Goal: Communication & Community: Answer question/provide support

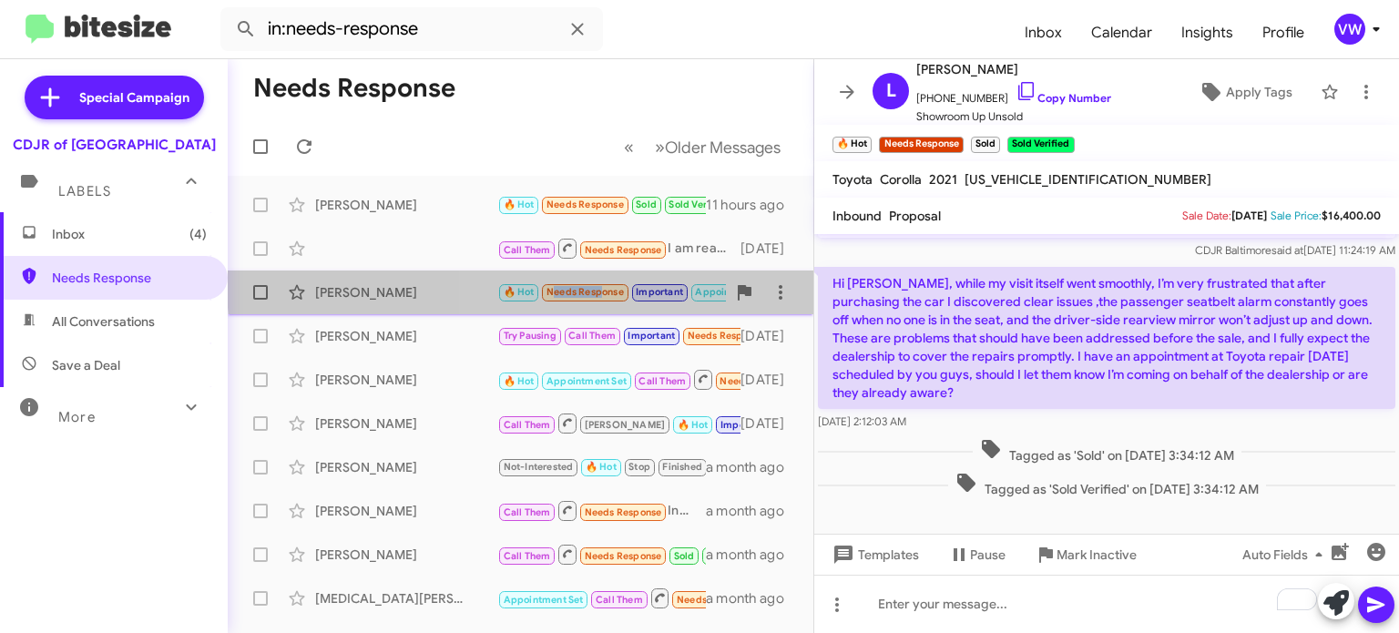
click at [594, 290] on span "🔥 Hot Needs Response Important Appointment Set" at bounding box center [639, 291] width 284 height 21
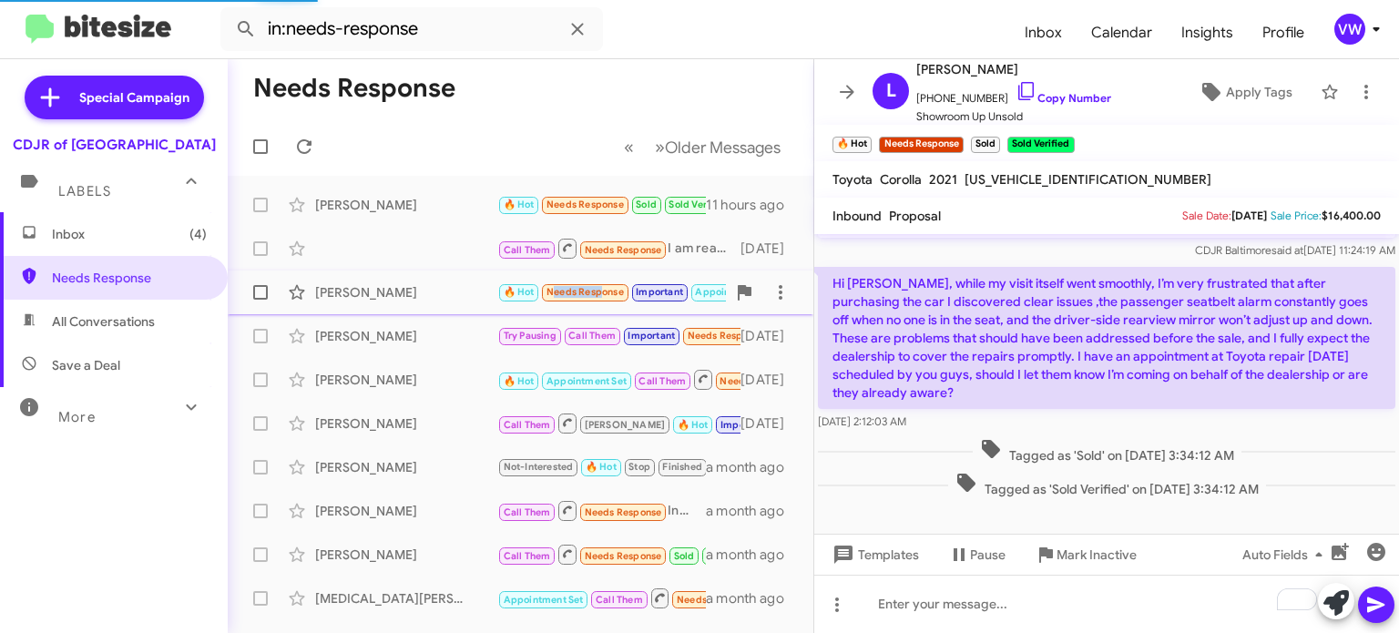
scroll to position [108, 0]
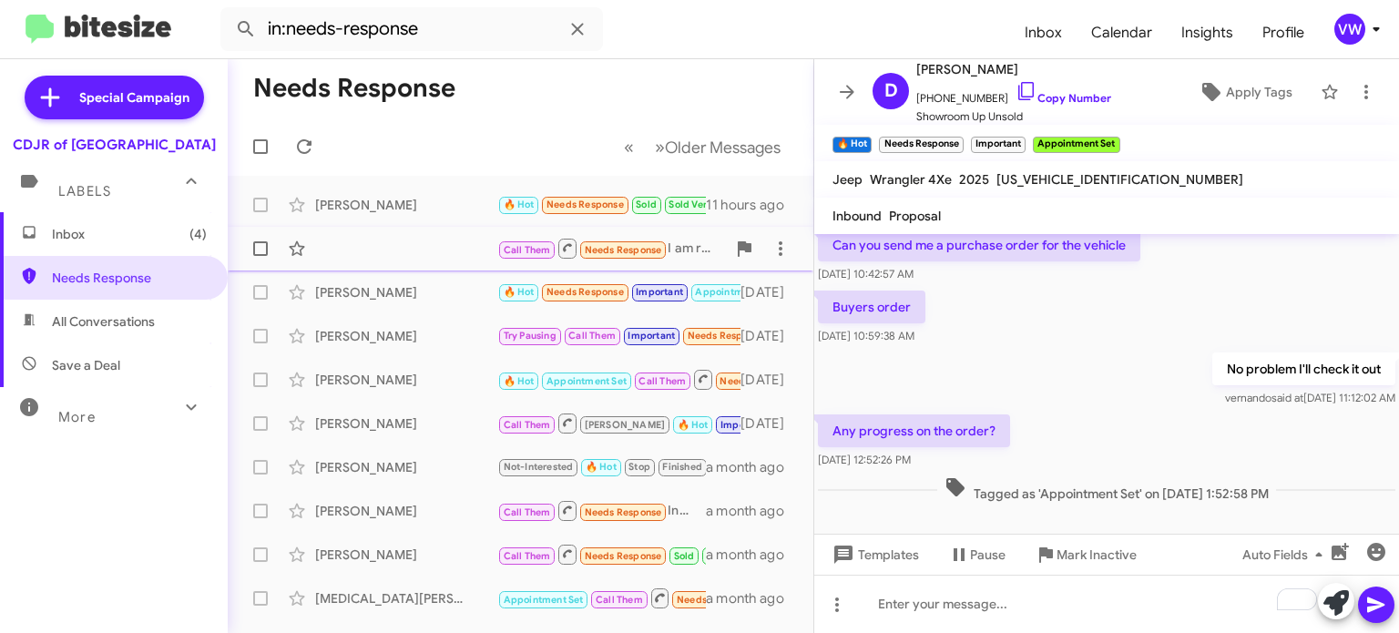
click at [597, 251] on span "Needs Response" at bounding box center [623, 250] width 77 height 12
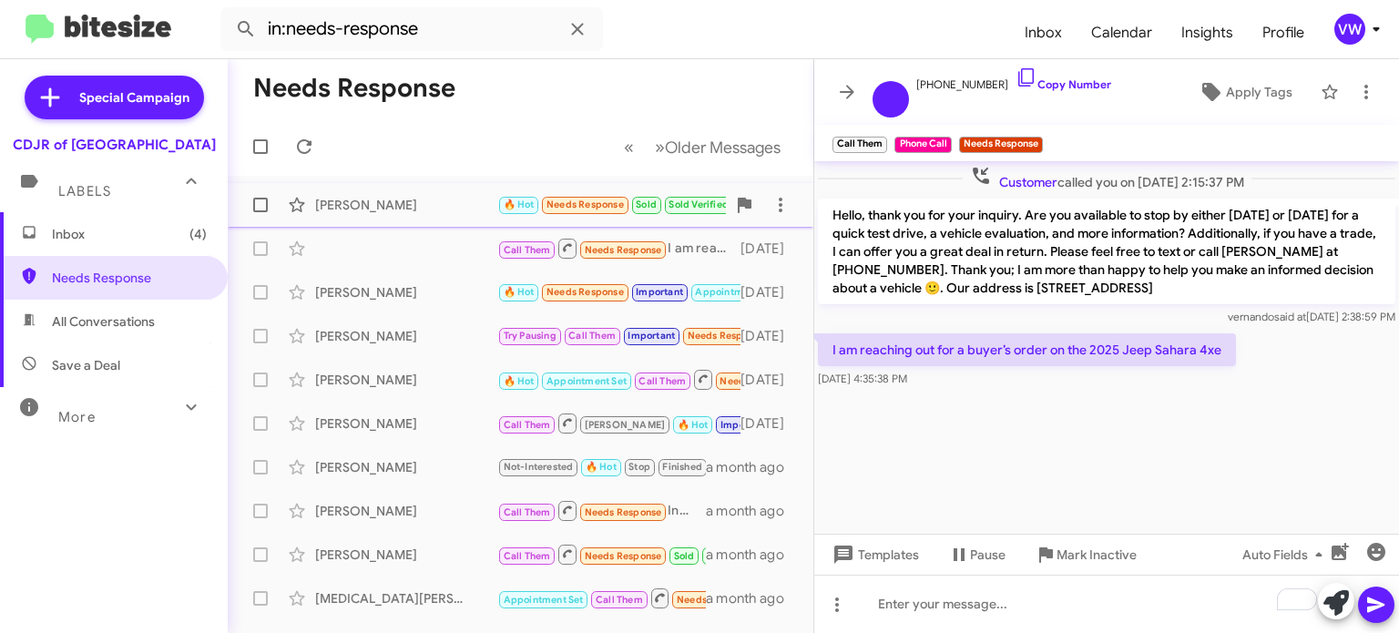
click at [593, 199] on span "Needs Response" at bounding box center [584, 205] width 77 height 12
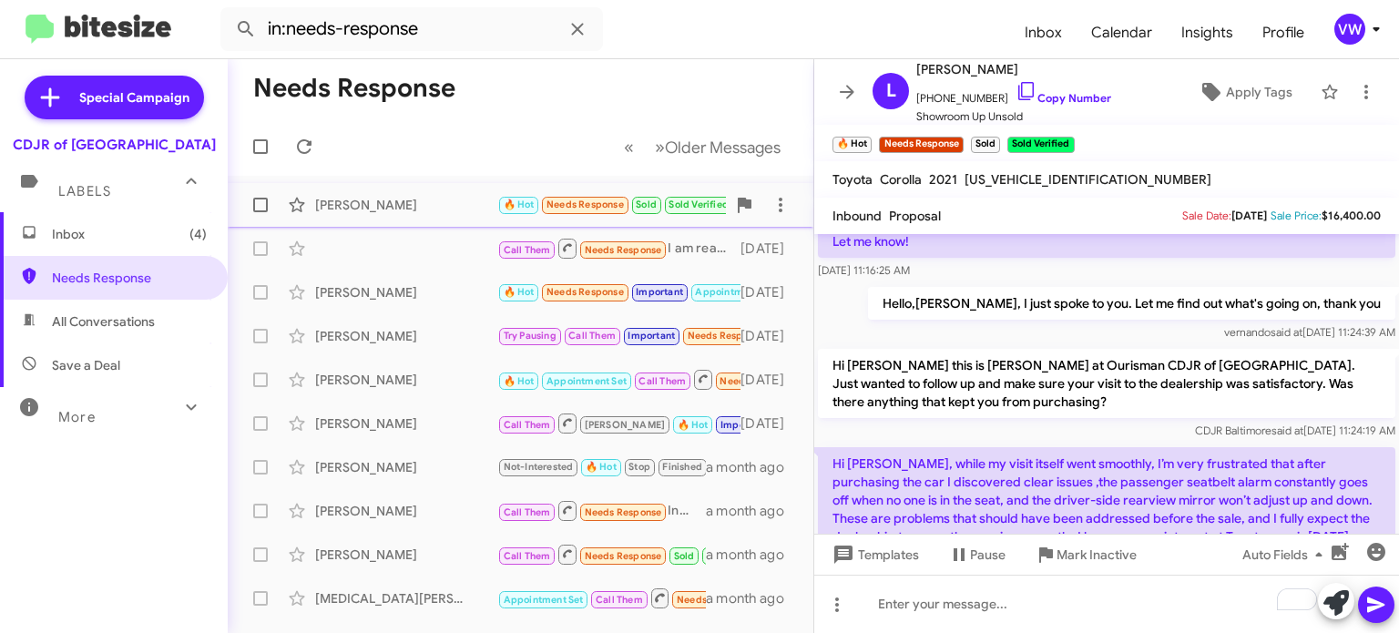
click at [586, 193] on div "Lisa Djimgou Djeukam 🔥 Hot Needs Response Sold Sold Verified Hi Vernando, while…" at bounding box center [520, 205] width 556 height 36
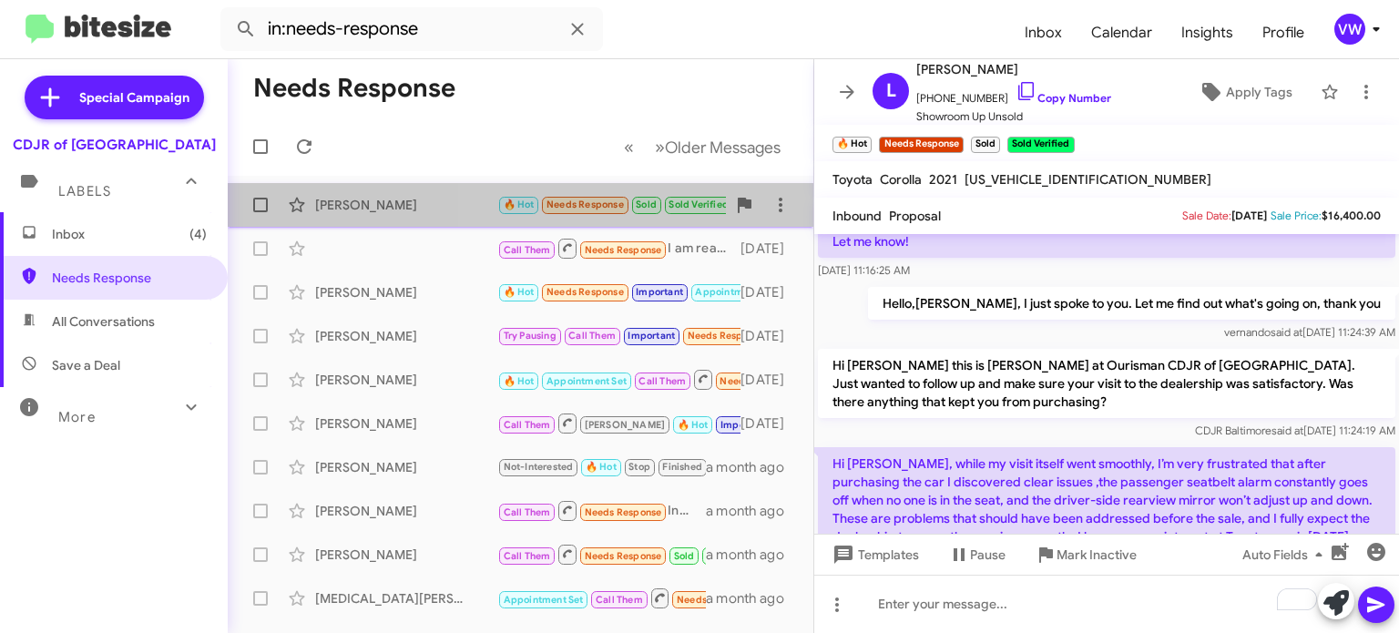
click at [596, 192] on div "Lisa Djimgou Djeukam 🔥 Hot Needs Response Sold Sold Verified Hi Vernando, while…" at bounding box center [520, 205] width 556 height 36
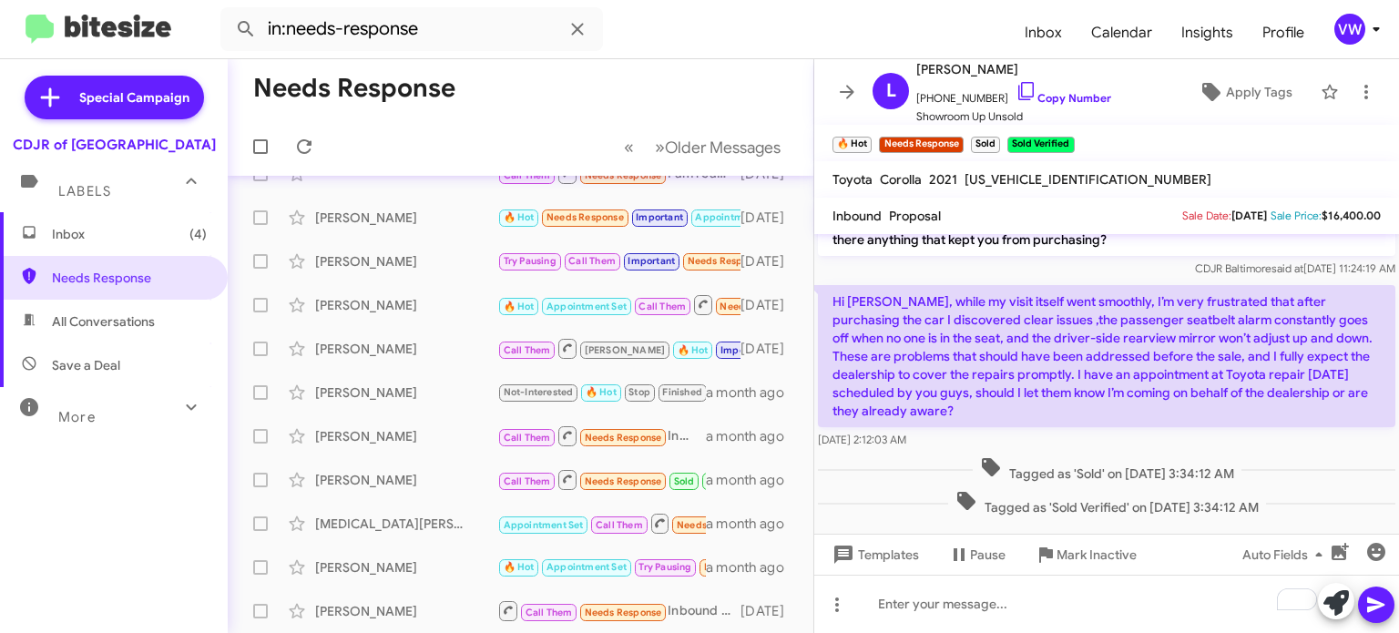
scroll to position [62, 0]
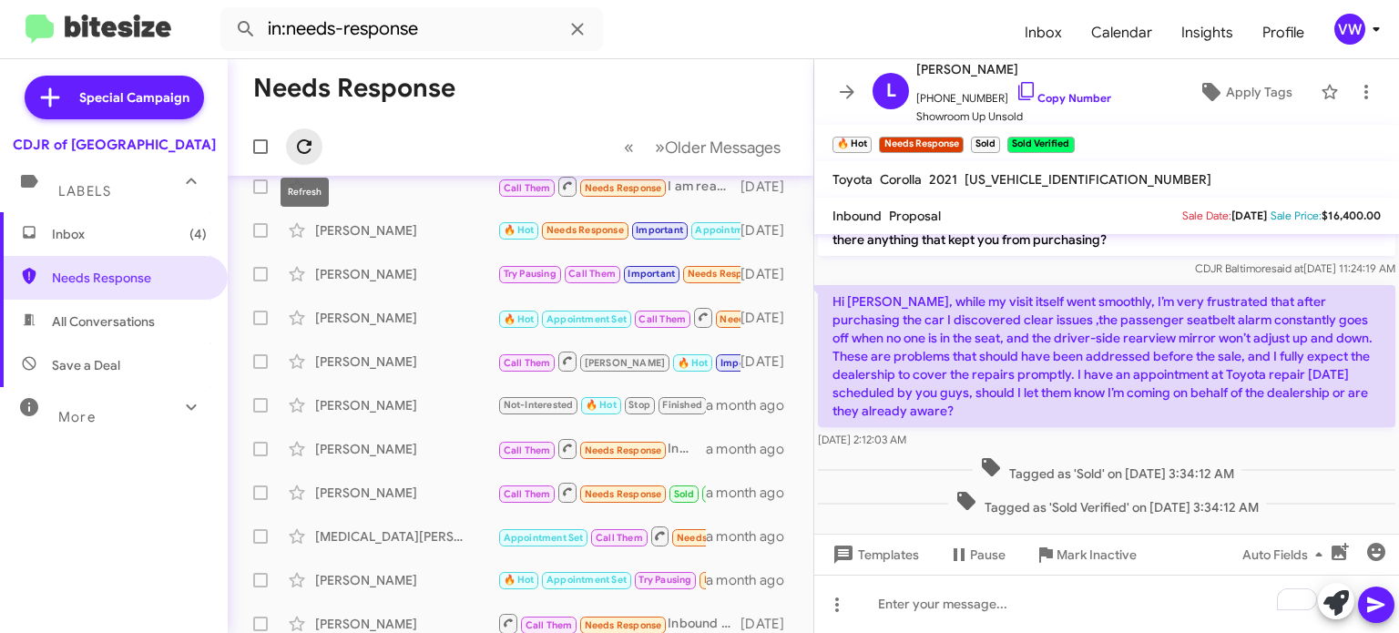
click at [295, 143] on icon at bounding box center [304, 147] width 22 height 22
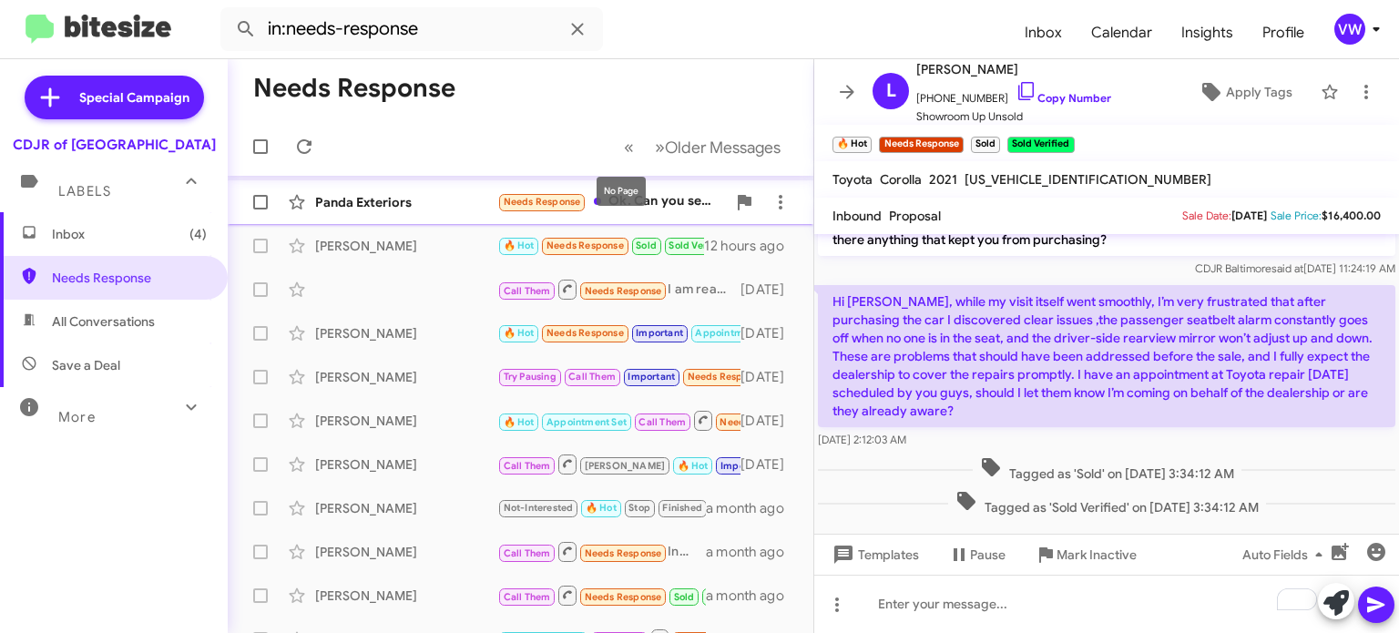
scroll to position [0, 0]
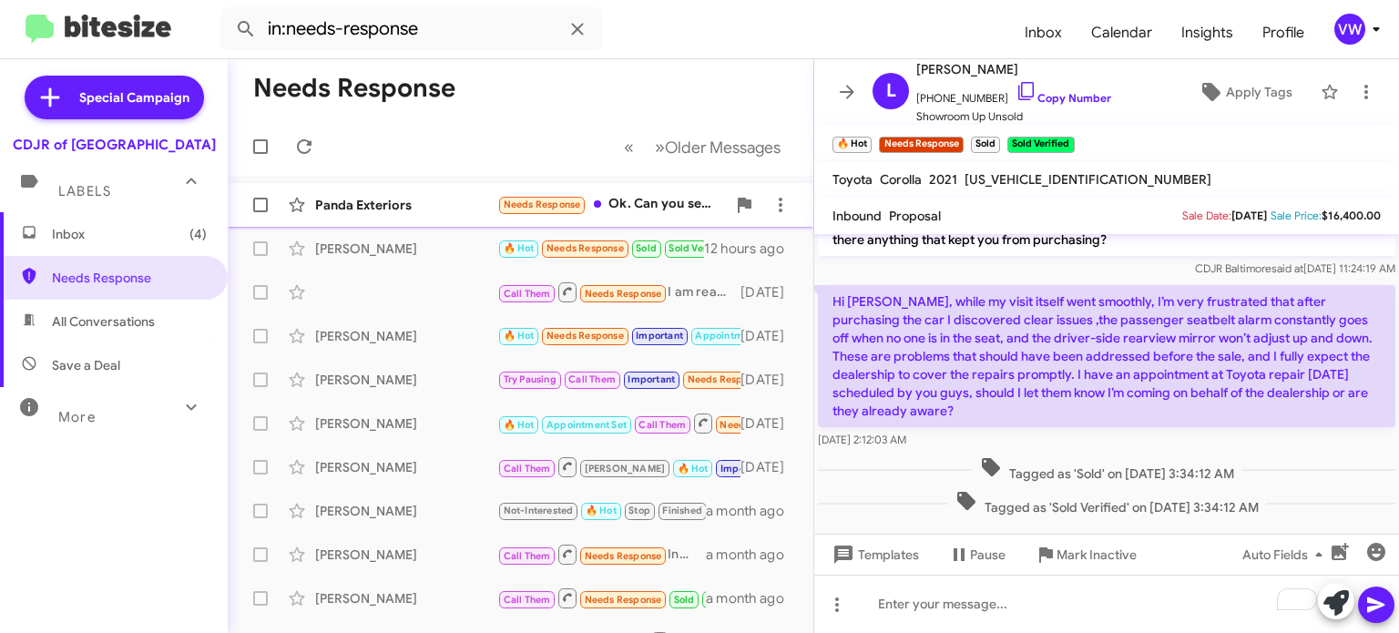
click at [569, 209] on span "Needs Response" at bounding box center [542, 205] width 77 height 12
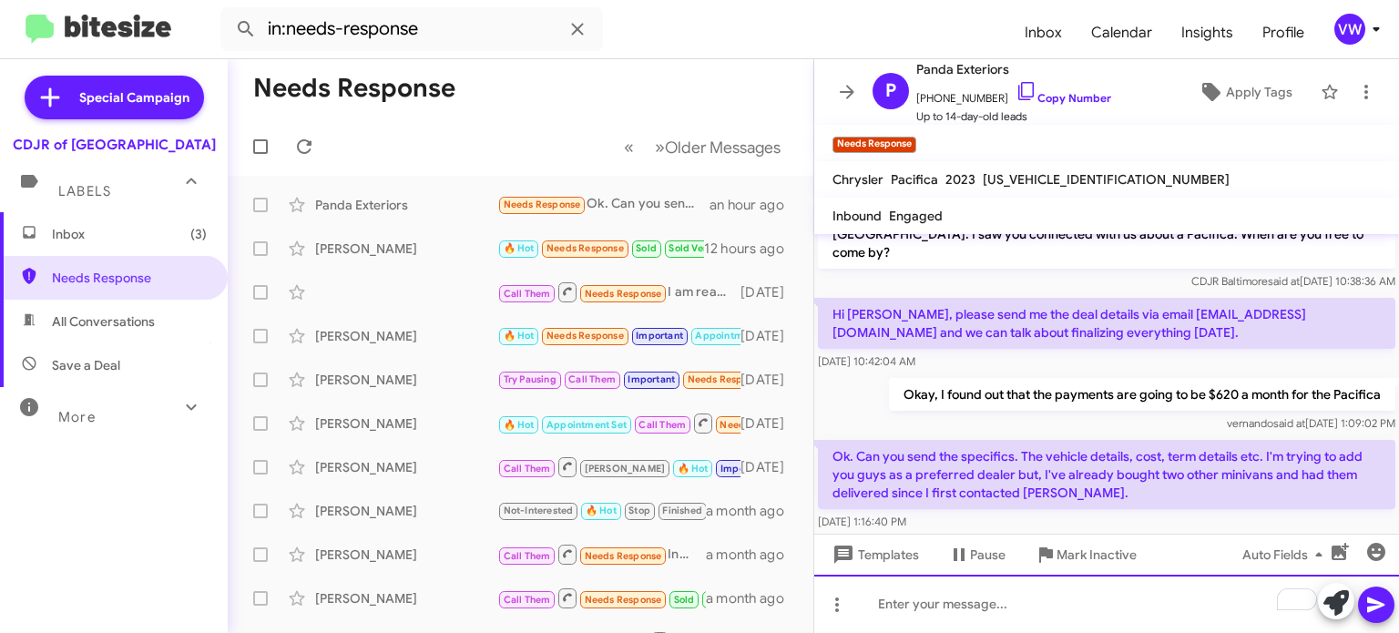
click at [892, 606] on div "To enrich screen reader interactions, please activate Accessibility in Grammarl…" at bounding box center [1106, 604] width 585 height 58
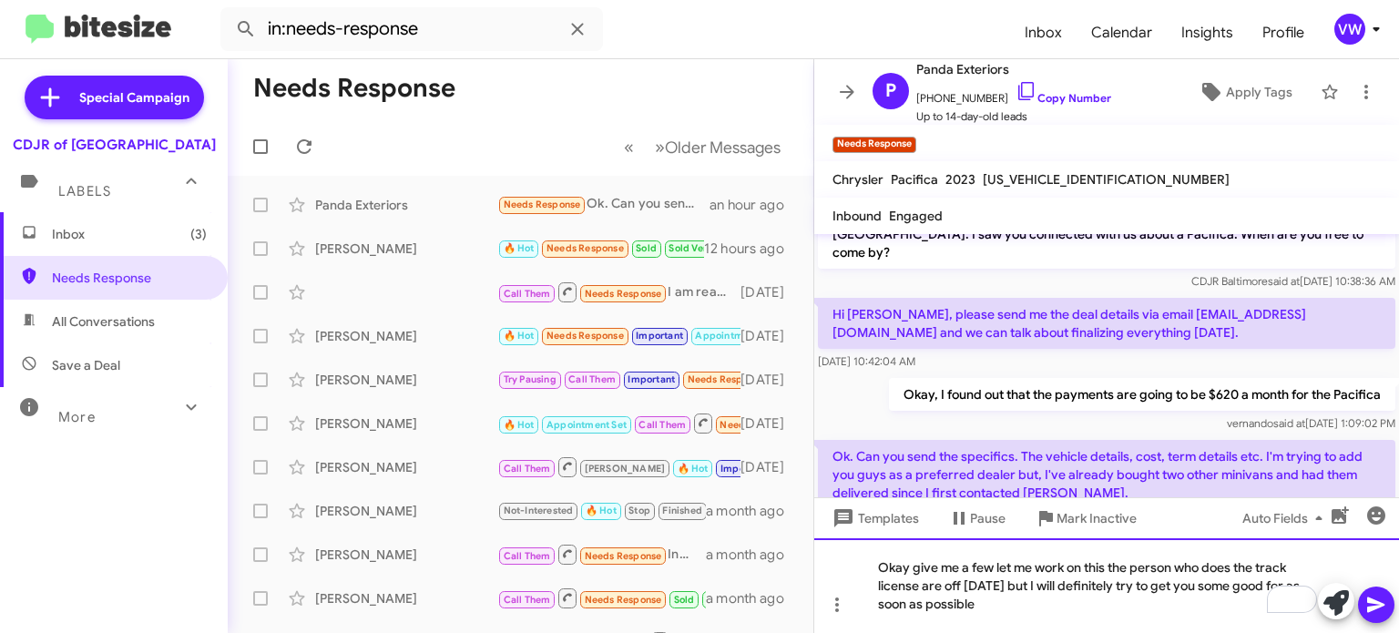
scroll to position [75, 0]
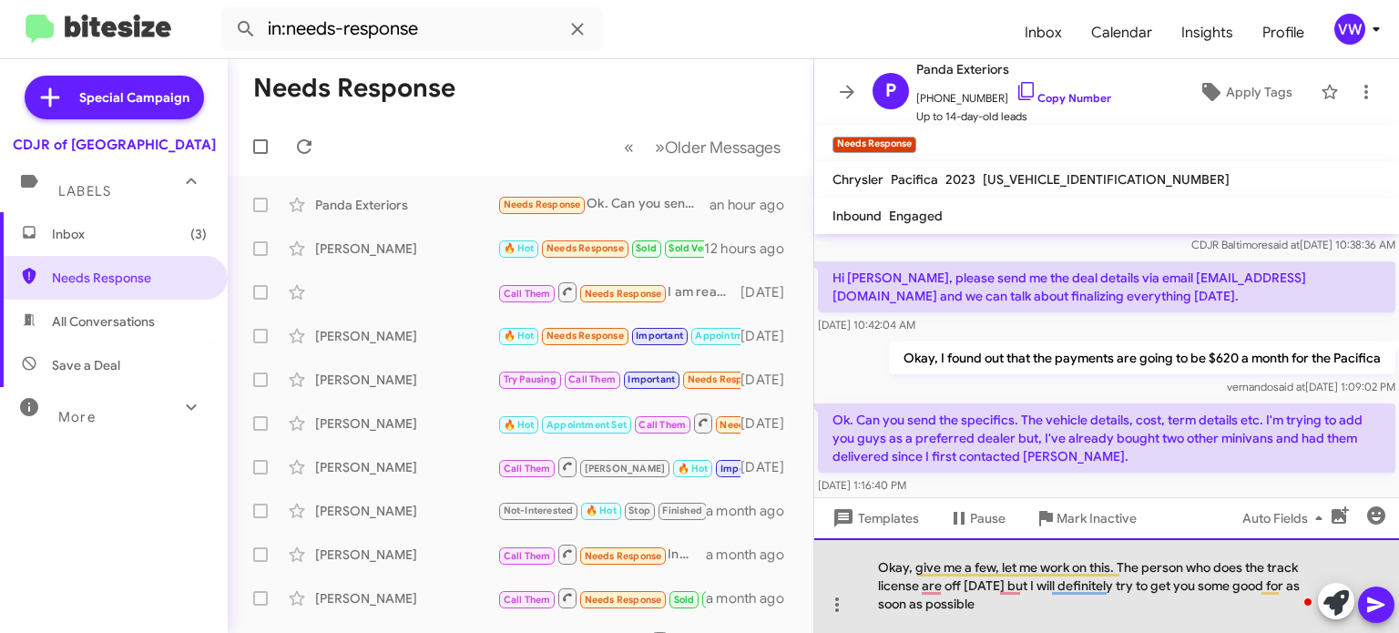
click at [918, 586] on div "Okay, give me a few, let me work on this. The person who does the track license…" at bounding box center [1106, 585] width 585 height 95
drag, startPoint x: 931, startPoint y: 612, endPoint x: 926, endPoint y: 621, distance: 10.2
click at [926, 619] on div "Okay, give me a few, let me work on this. The person who does the track leases …" at bounding box center [1106, 585] width 585 height 95
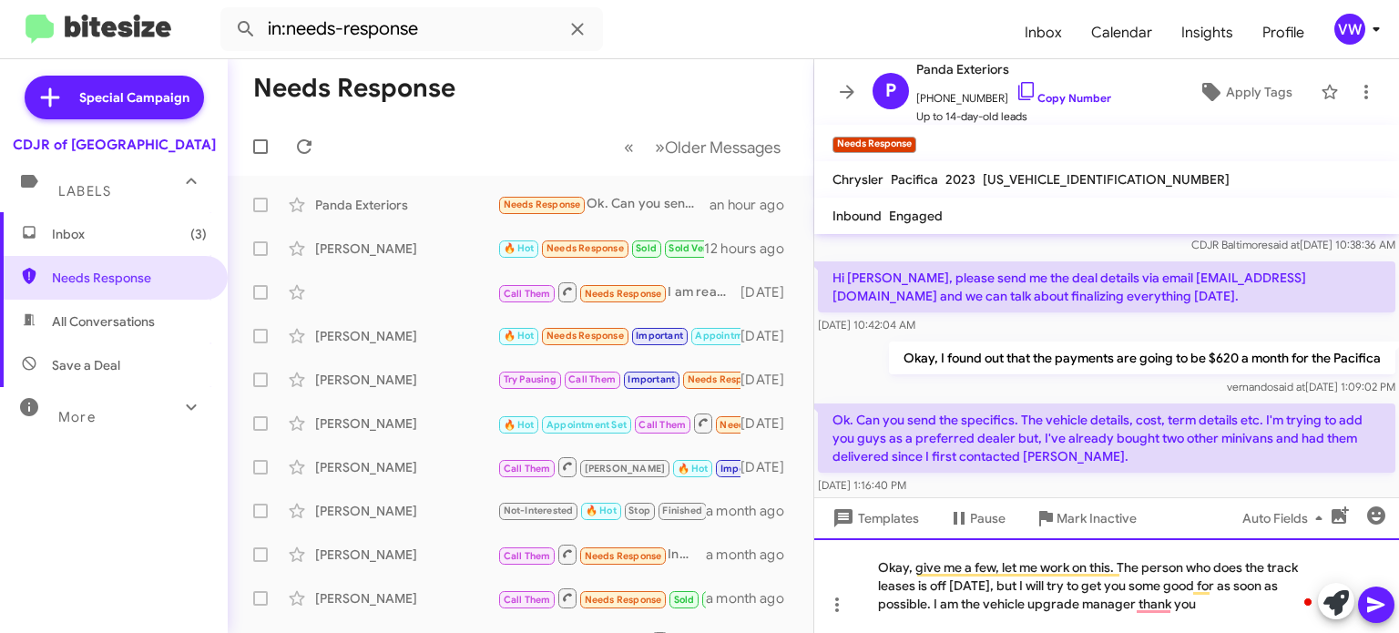
click at [1248, 616] on div "Okay, give me a few, let me work on this. The person who does the track leases …" at bounding box center [1106, 585] width 585 height 95
drag, startPoint x: 1094, startPoint y: 500, endPoint x: 1177, endPoint y: 493, distance: 83.2
click at [1115, 499] on div "Templates Pause Mark Inactive Auto Fields" at bounding box center [1106, 517] width 585 height 41
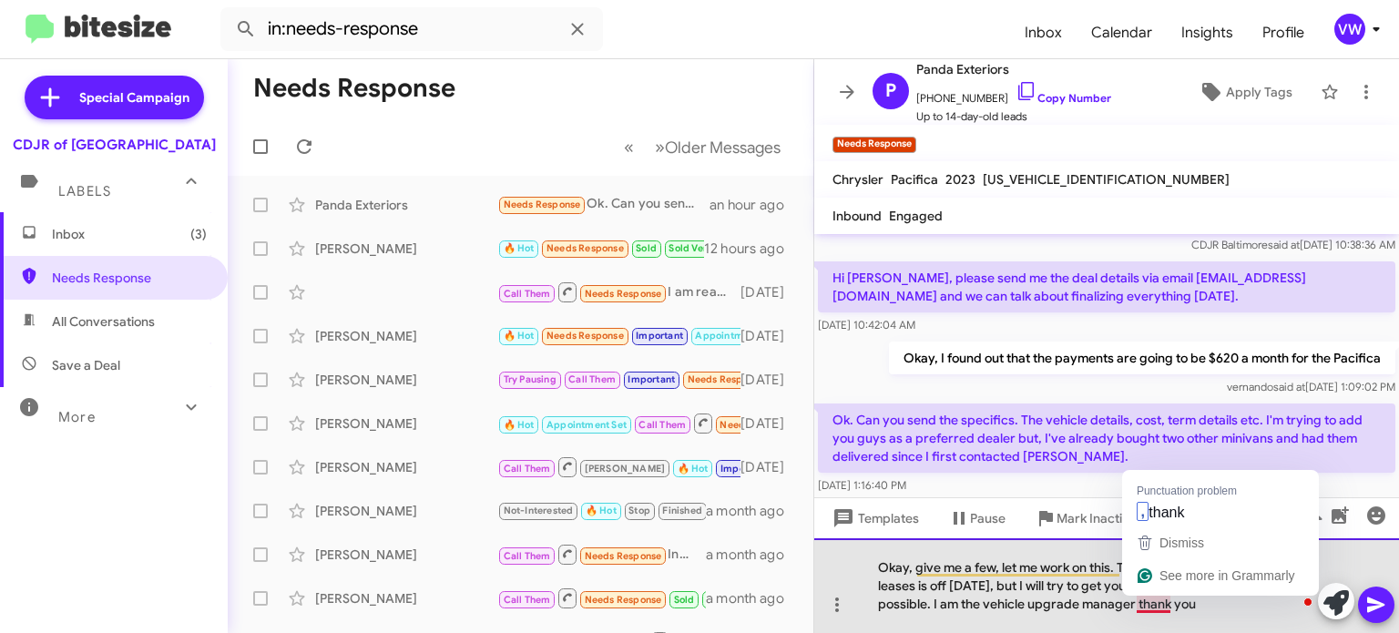
click at [1136, 601] on div "Okay, give me a few, let me work on this. The person who does the track leases …" at bounding box center [1106, 585] width 585 height 95
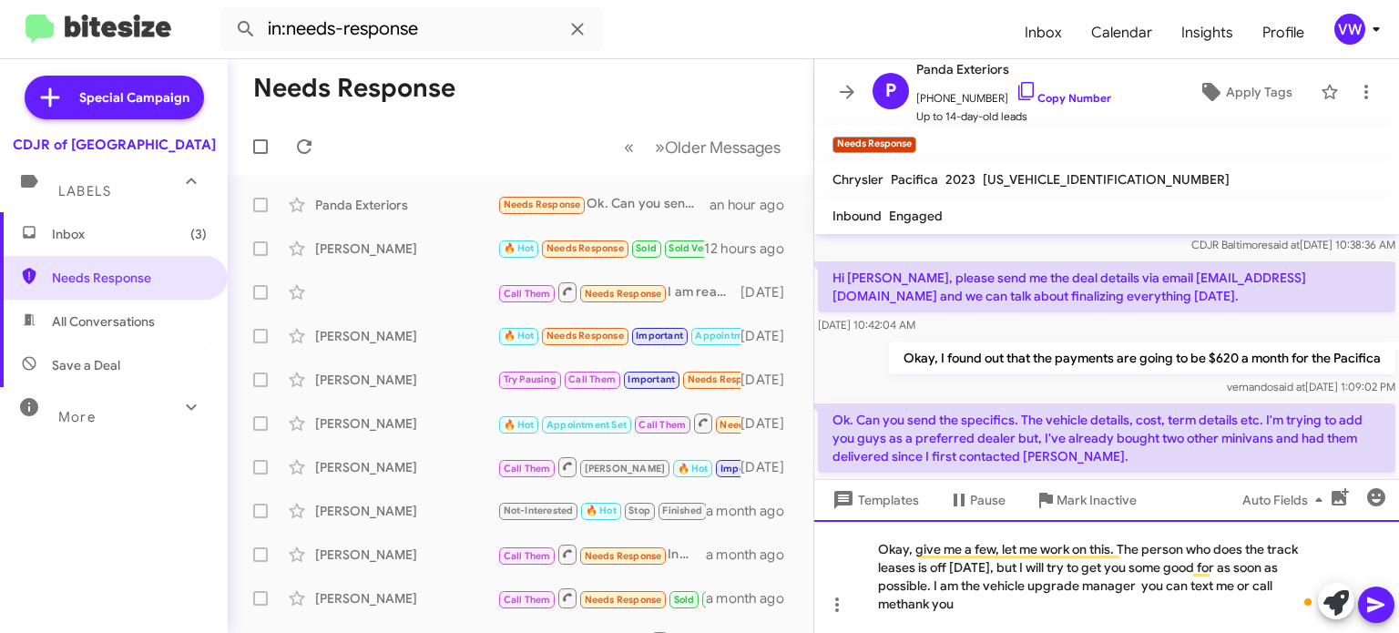
scroll to position [93, 0]
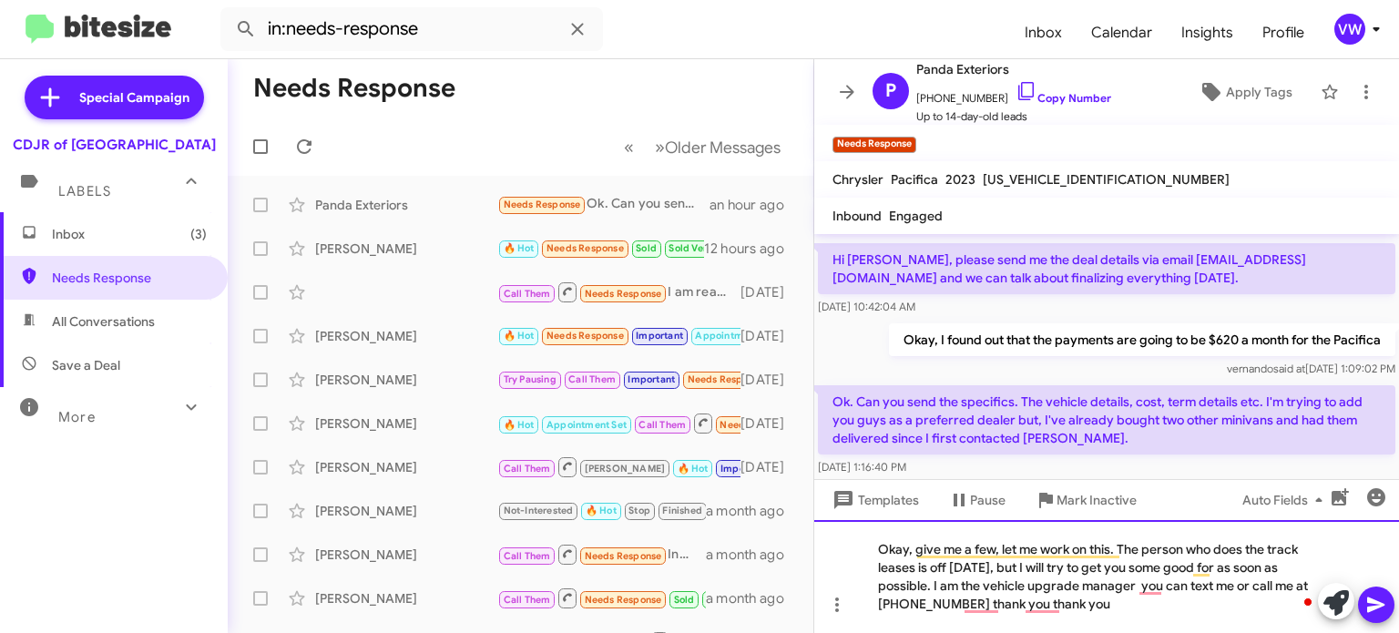
click at [1080, 610] on div "Okay, give me a few, let me work on this. The person who does the track leases …" at bounding box center [1106, 576] width 585 height 113
click at [986, 599] on div "Okay, give me a few, let me work on this. The person who does the track leases …" at bounding box center [1106, 576] width 585 height 113
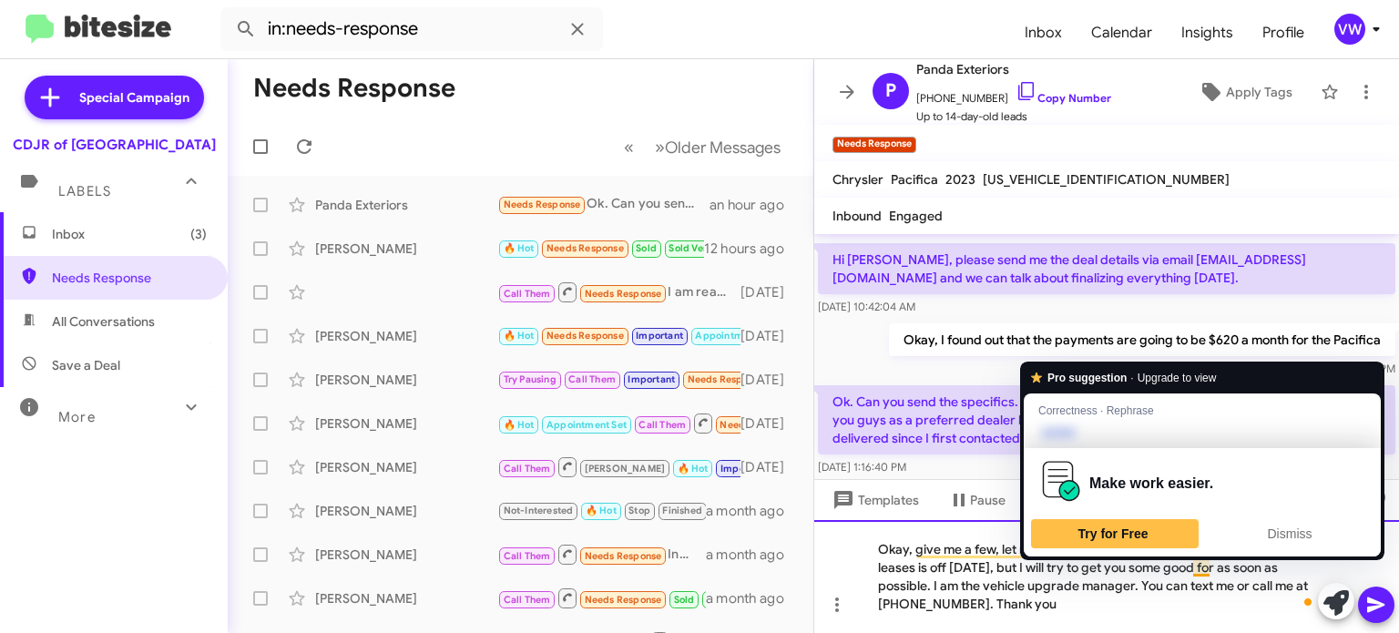
click at [1211, 570] on div "Okay, give me a few, let me work on this. The person who does the track leases …" at bounding box center [1106, 576] width 585 height 113
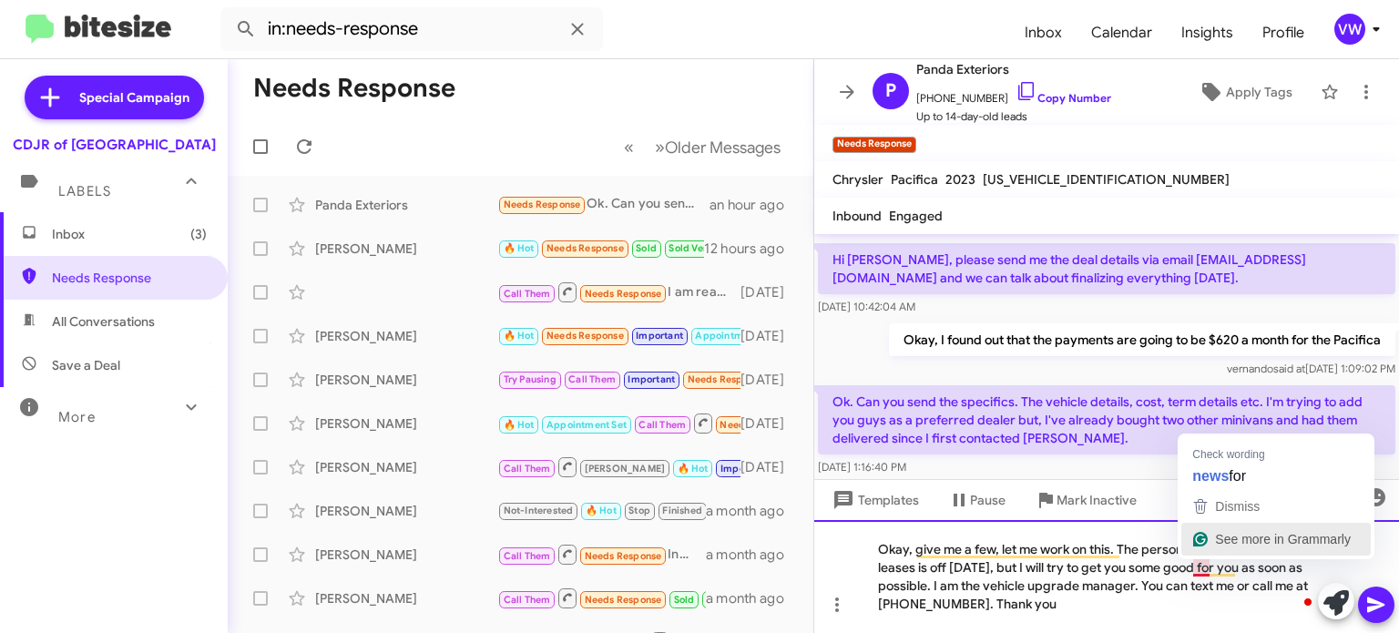
click at [1215, 532] on span "See more in Grammarly" at bounding box center [1283, 539] width 136 height 15
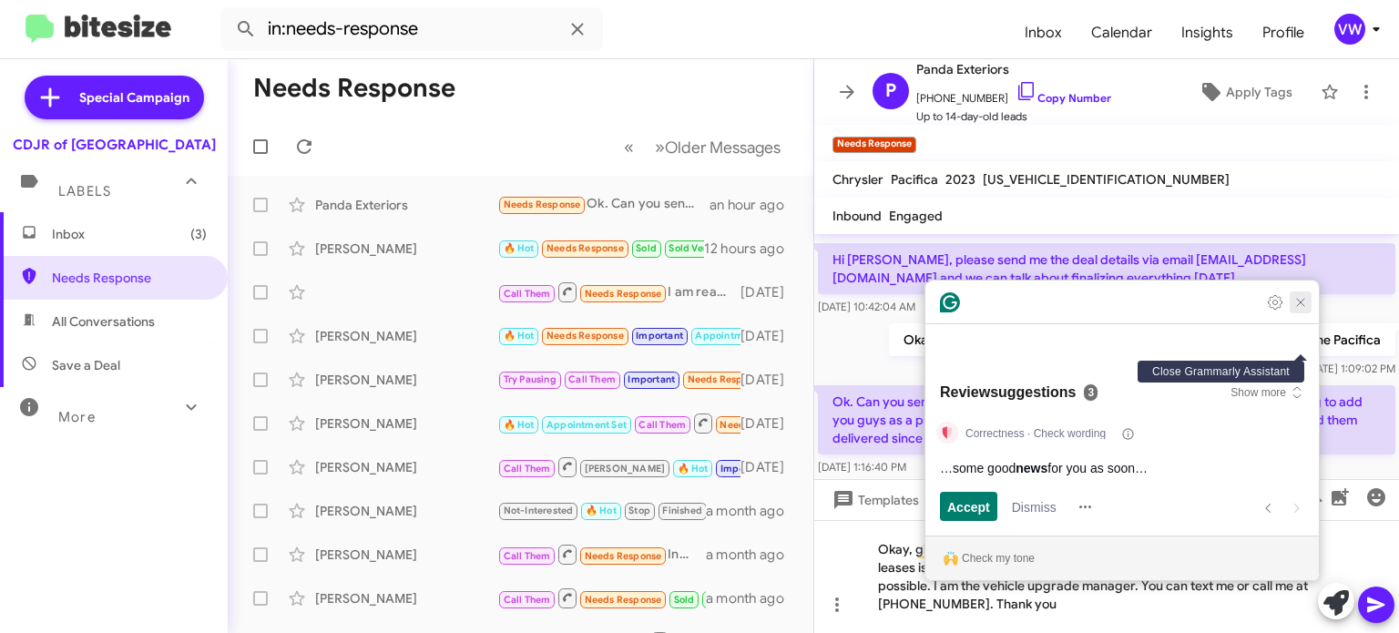
click at [1303, 310] on icon "Close Grammarly Assistant" at bounding box center [1300, 302] width 15 height 15
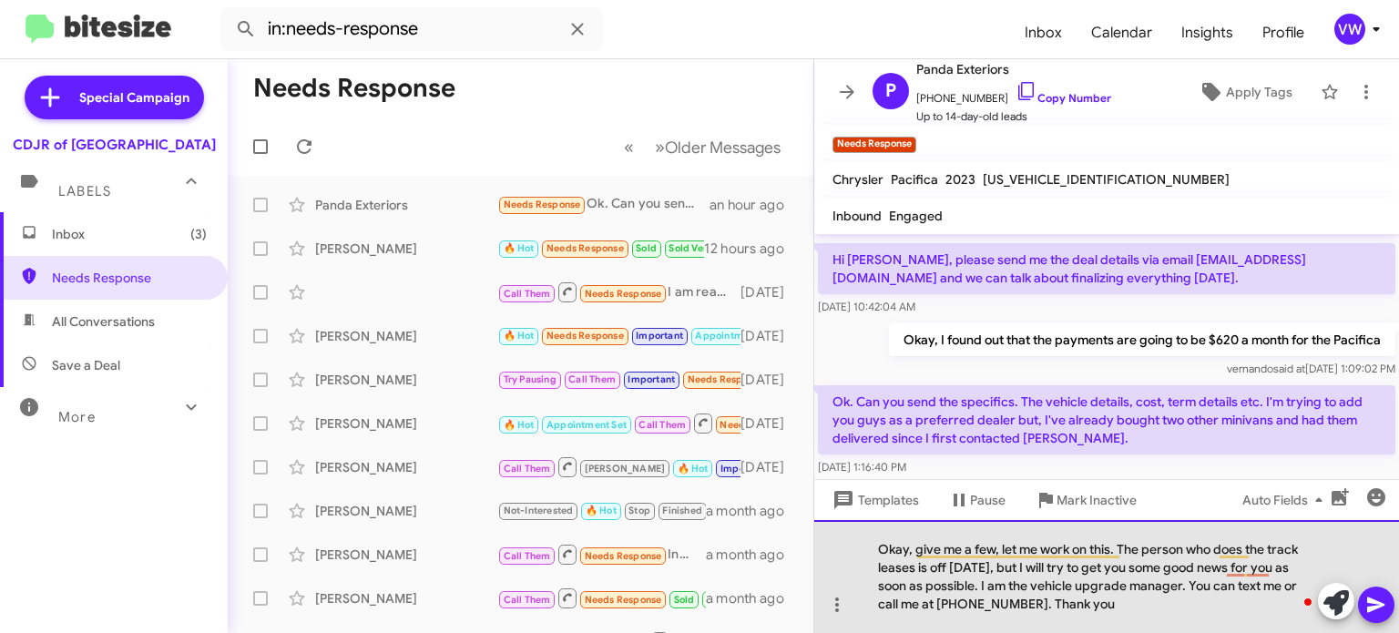
click at [1222, 570] on div "Okay, give me a few, let me work on this. The person who does the track leases …" at bounding box center [1106, 576] width 585 height 113
click at [1134, 586] on div "Okay, give me a few, let me work on this. The person who does the track leases …" at bounding box center [1106, 576] width 585 height 113
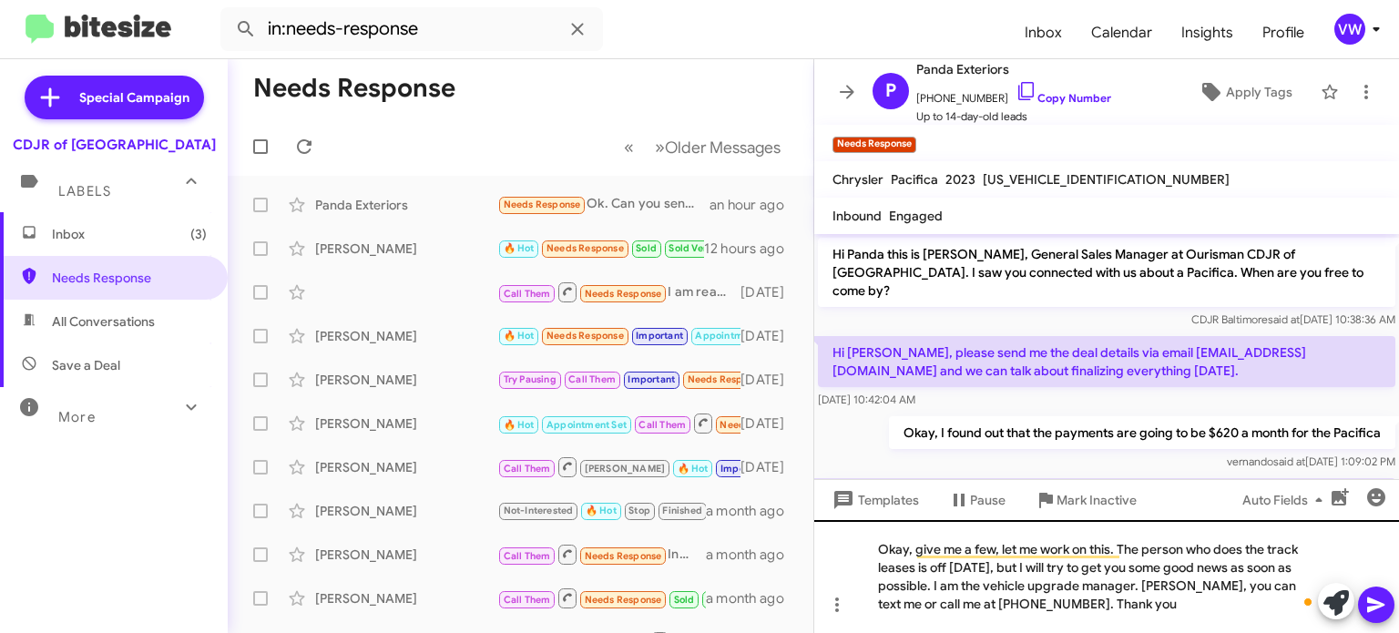
scroll to position [93, 0]
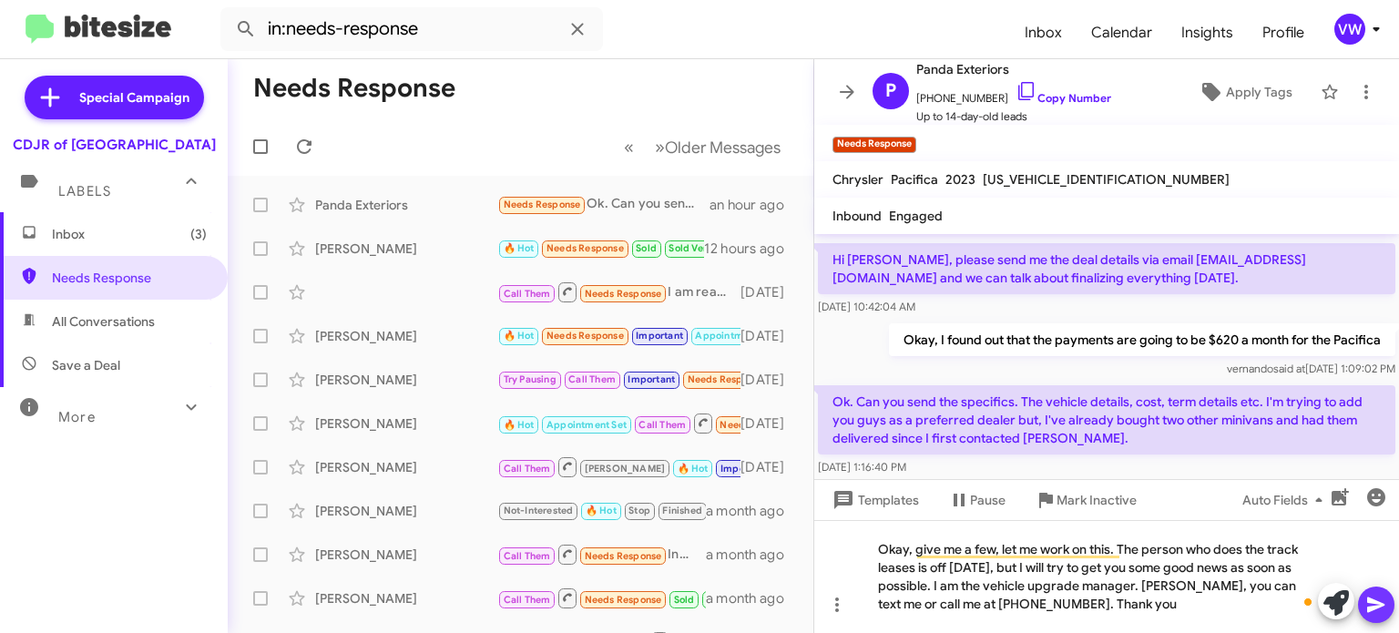
click at [1384, 589] on span at bounding box center [1376, 604] width 22 height 36
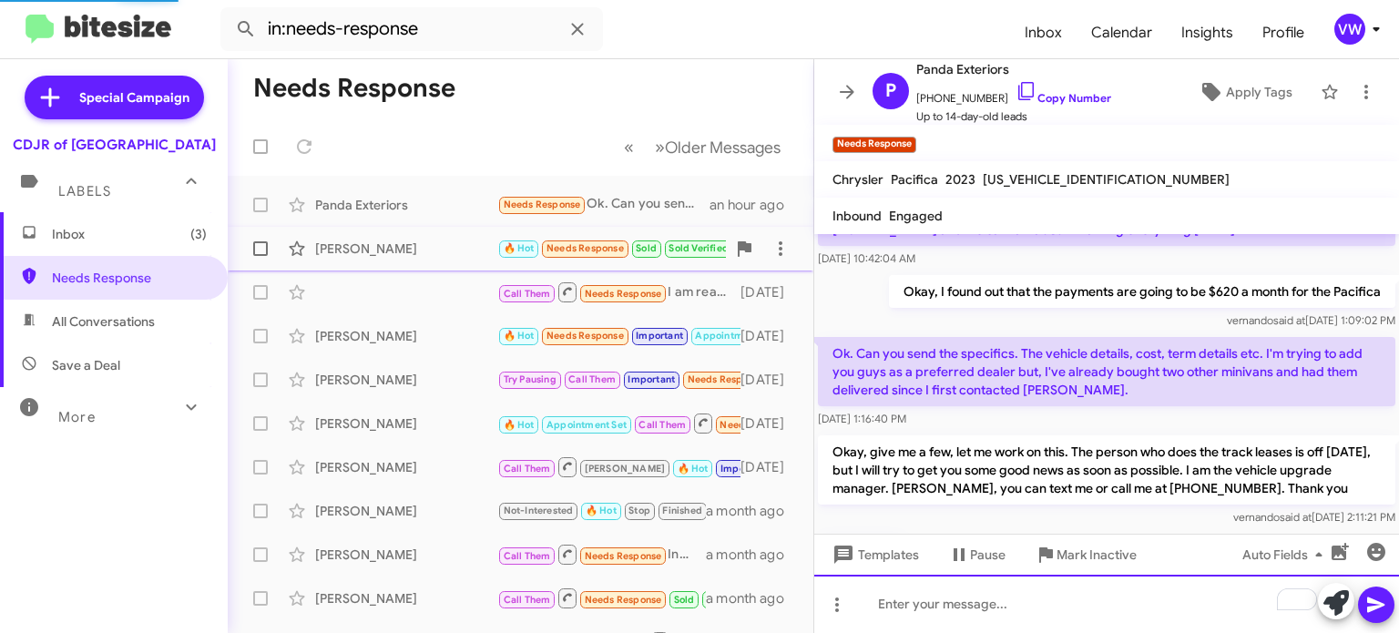
scroll to position [208, 0]
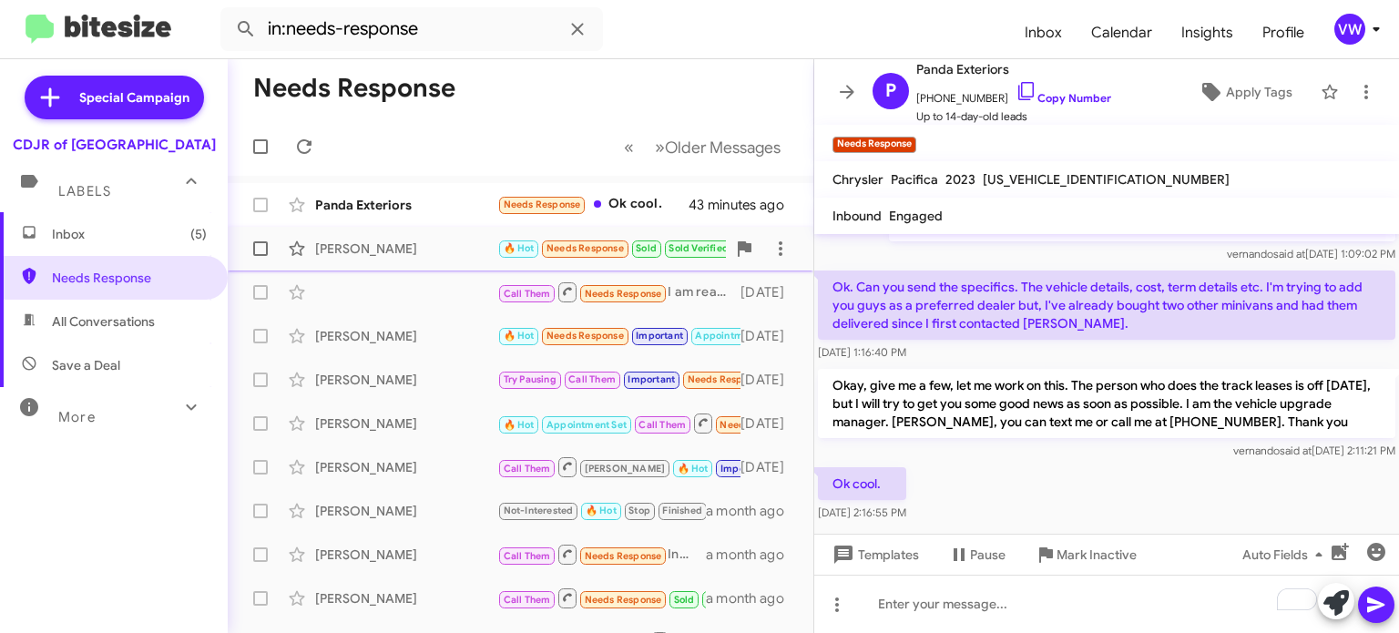
click at [555, 251] on span "Needs Response" at bounding box center [584, 248] width 77 height 12
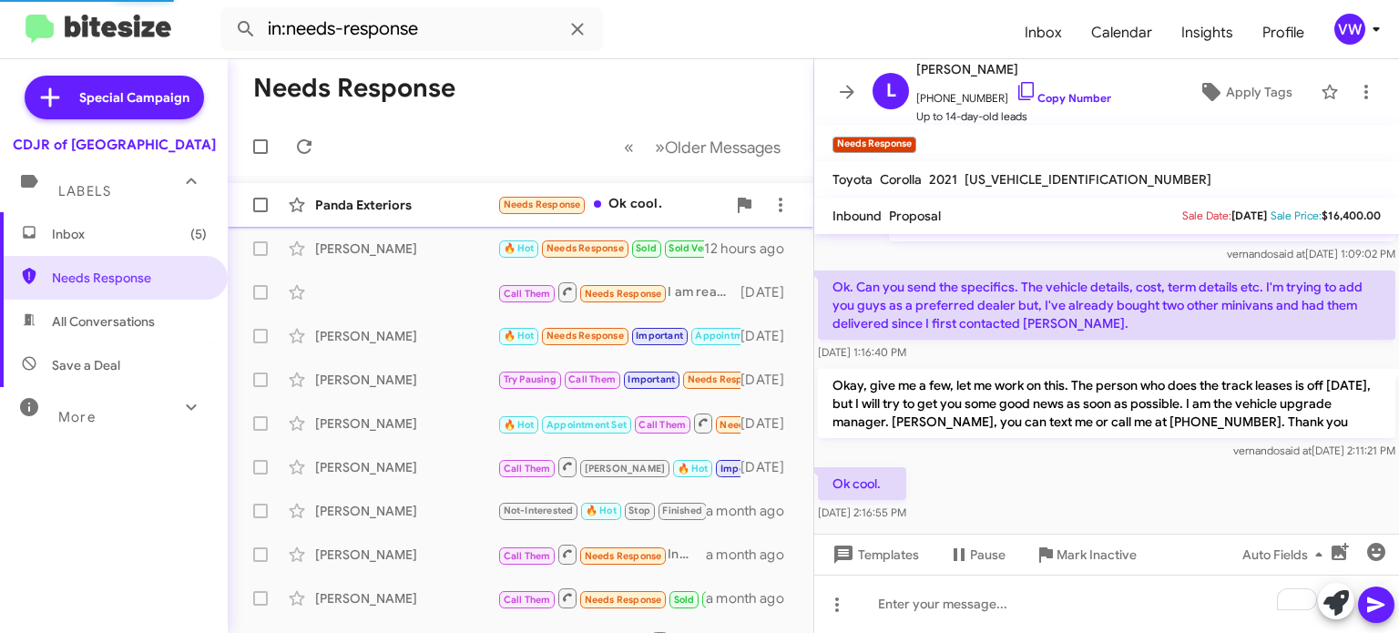
scroll to position [457, 0]
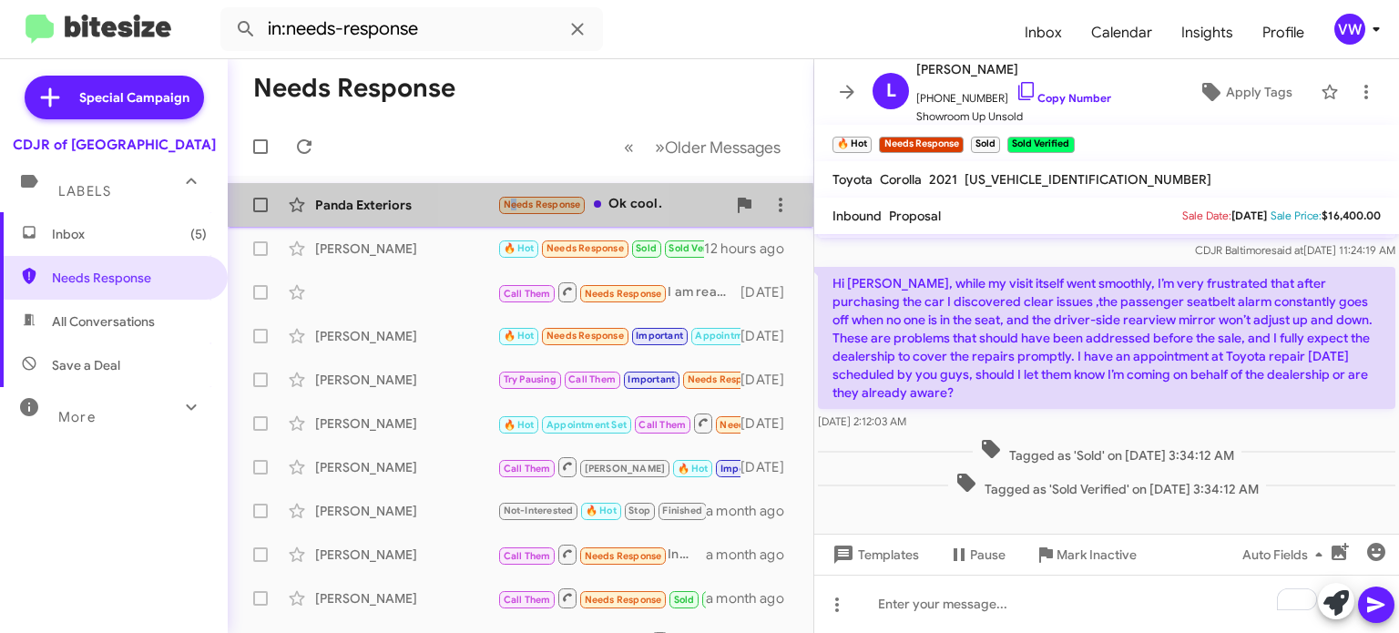
drag, startPoint x: 510, startPoint y: 209, endPoint x: 495, endPoint y: 219, distance: 18.2
click at [495, 220] on div "Panda Exteriors Needs Response Ok cool. 44 minutes ago" at bounding box center [520, 205] width 556 height 36
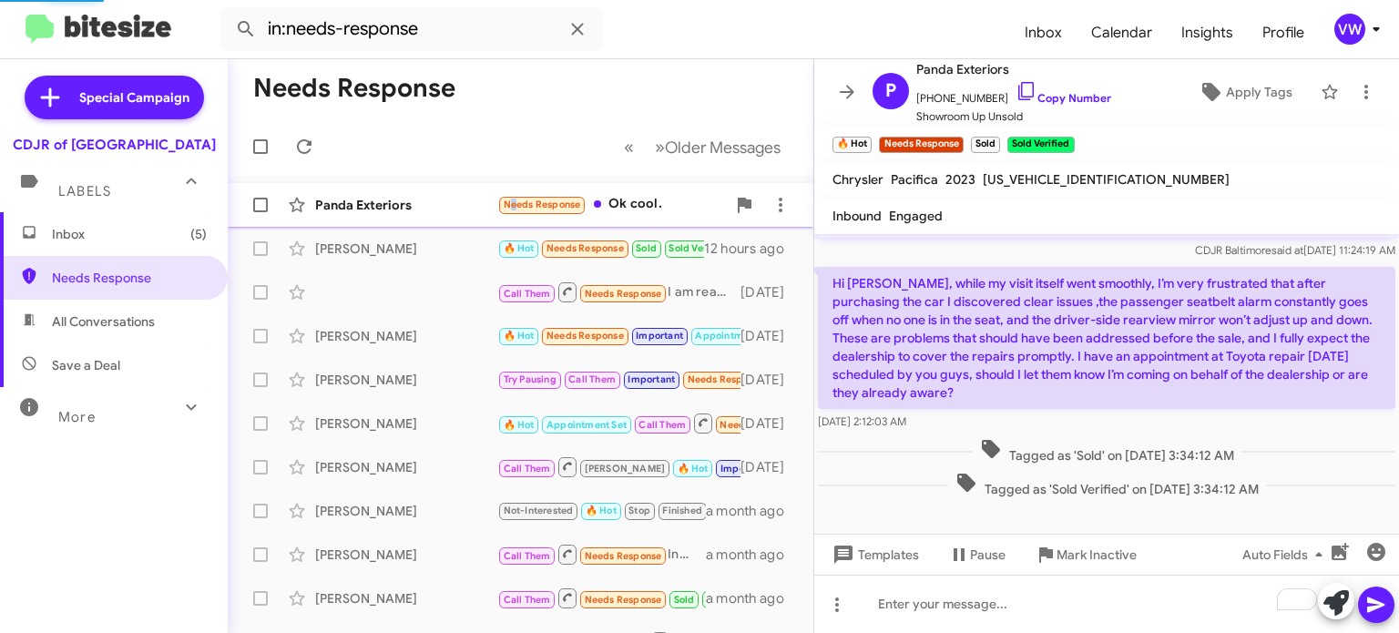
scroll to position [208, 0]
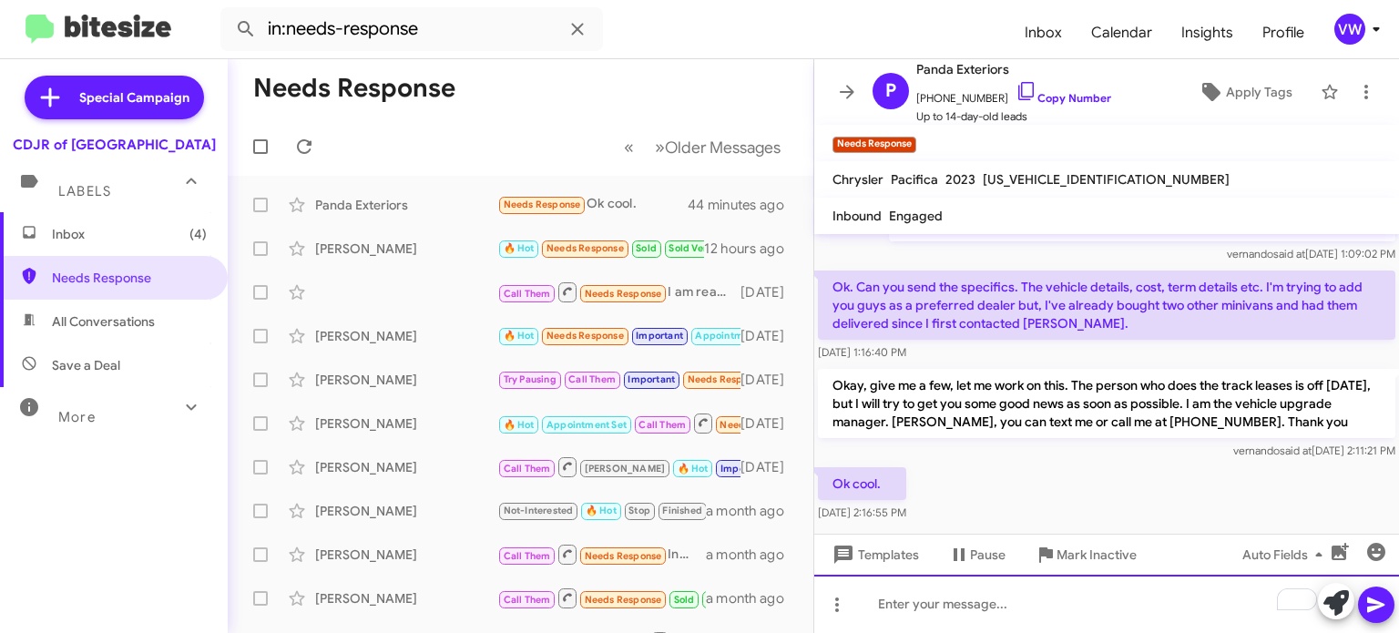
click at [951, 595] on div "To enrich screen reader interactions, please activate Accessibility in Grammarl…" at bounding box center [1106, 604] width 585 height 58
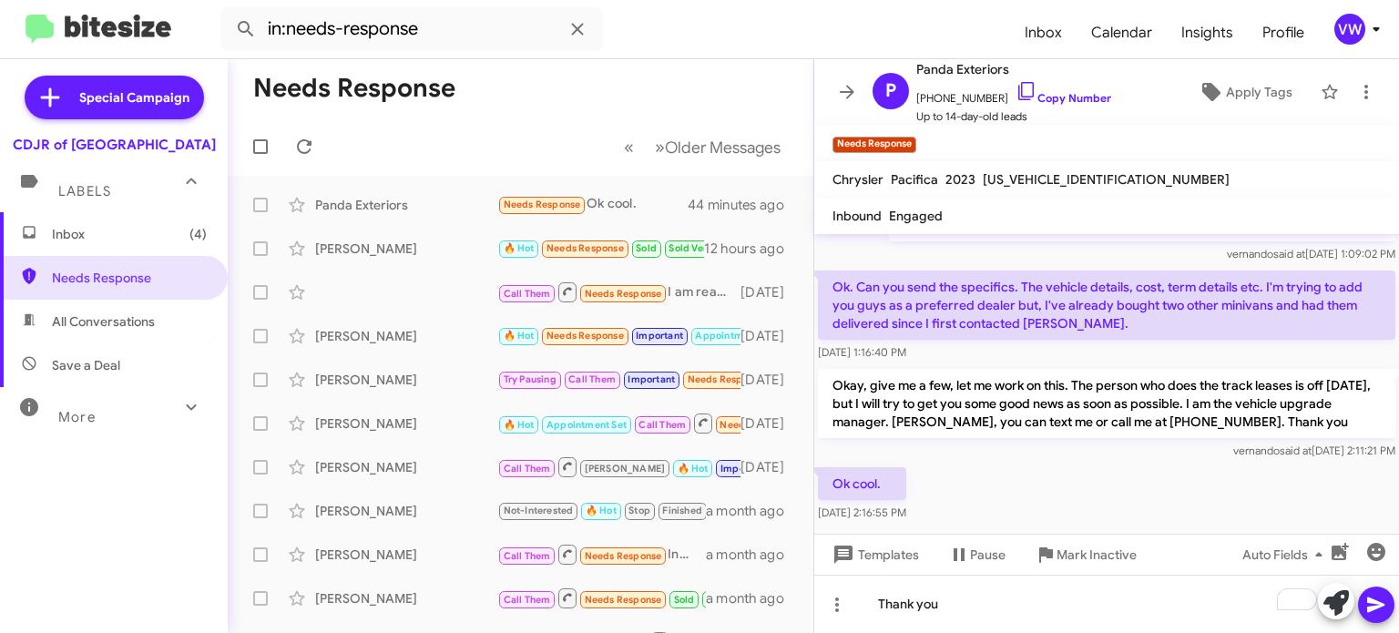
click at [1381, 596] on icon at bounding box center [1376, 605] width 22 height 22
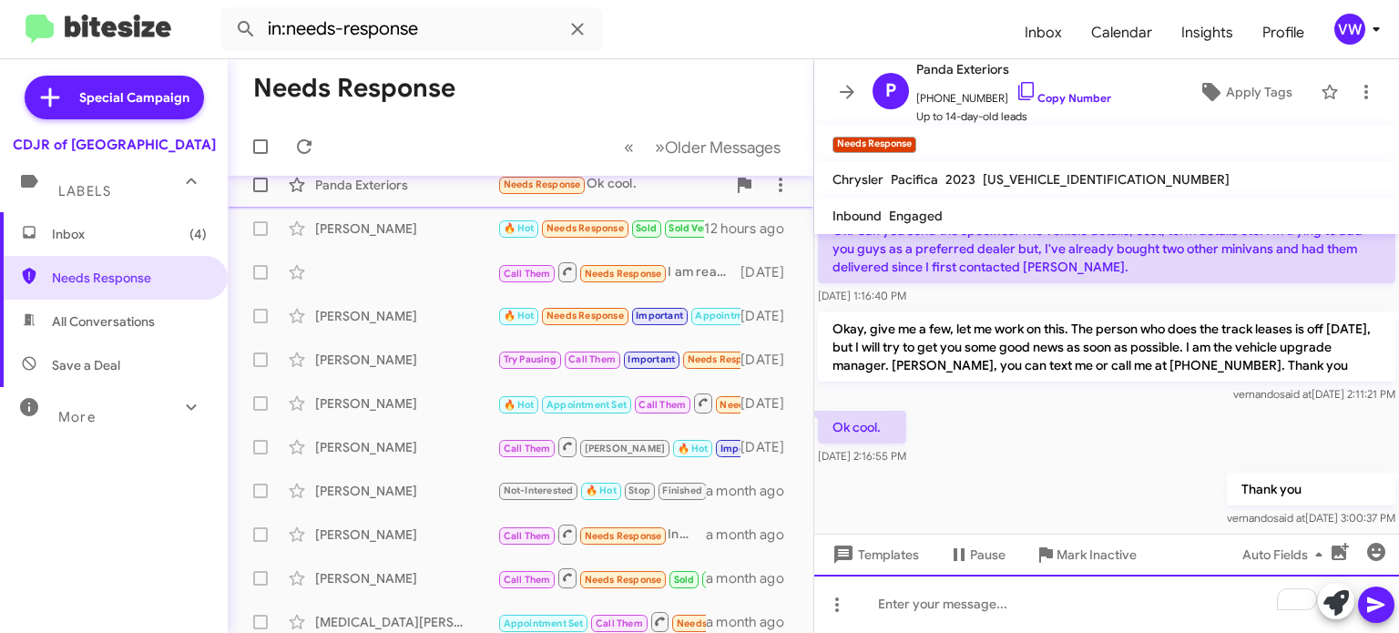
scroll to position [246, 0]
